Goal: Task Accomplishment & Management: Manage account settings

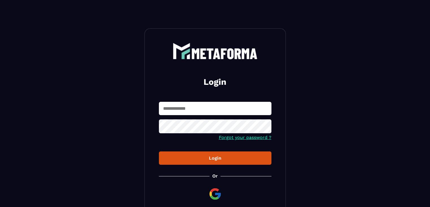
type input "**********"
click at [201, 102] on input "**********" at bounding box center [215, 108] width 113 height 13
click at [173, 151] on button "Login" at bounding box center [215, 157] width 113 height 13
